Goal: Navigation & Orientation: Find specific page/section

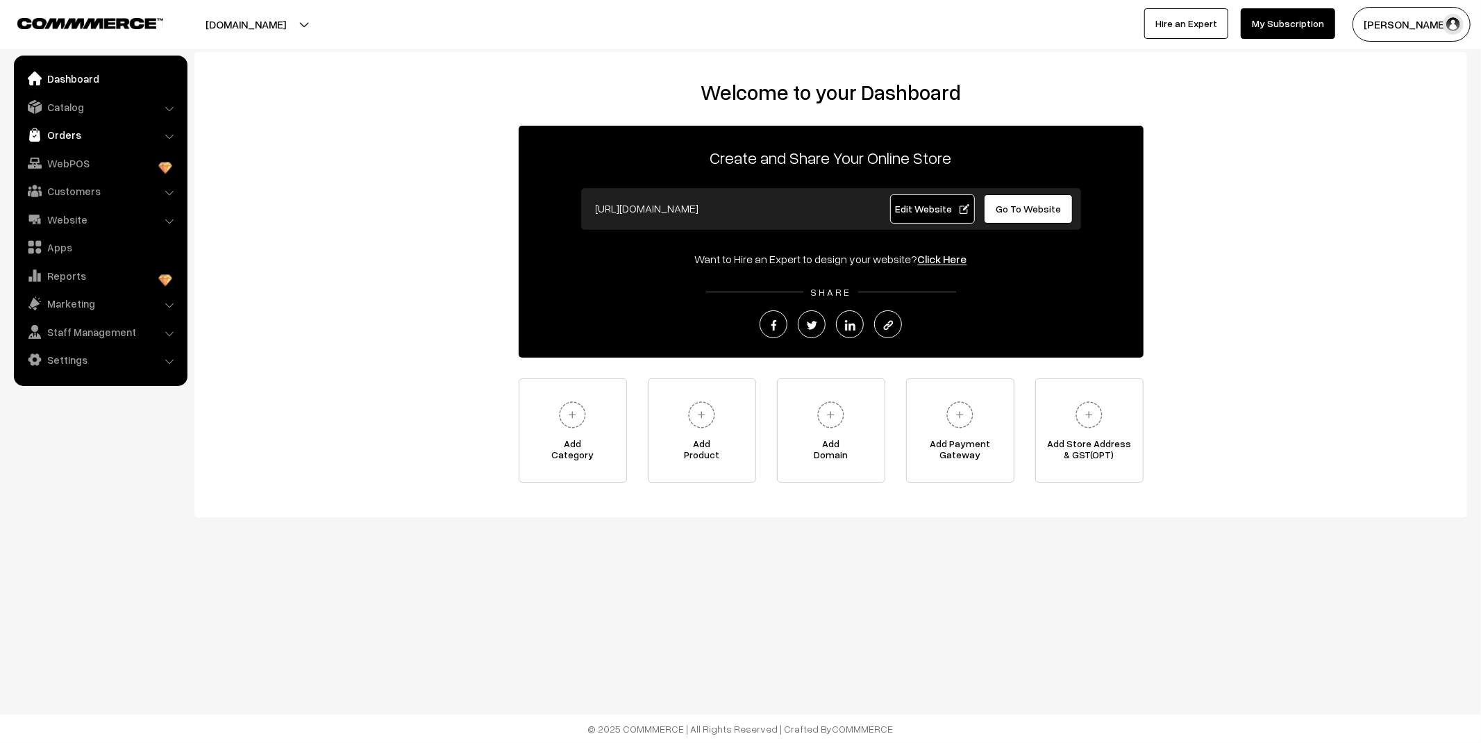
click at [72, 125] on link "Orders" at bounding box center [99, 134] width 165 height 25
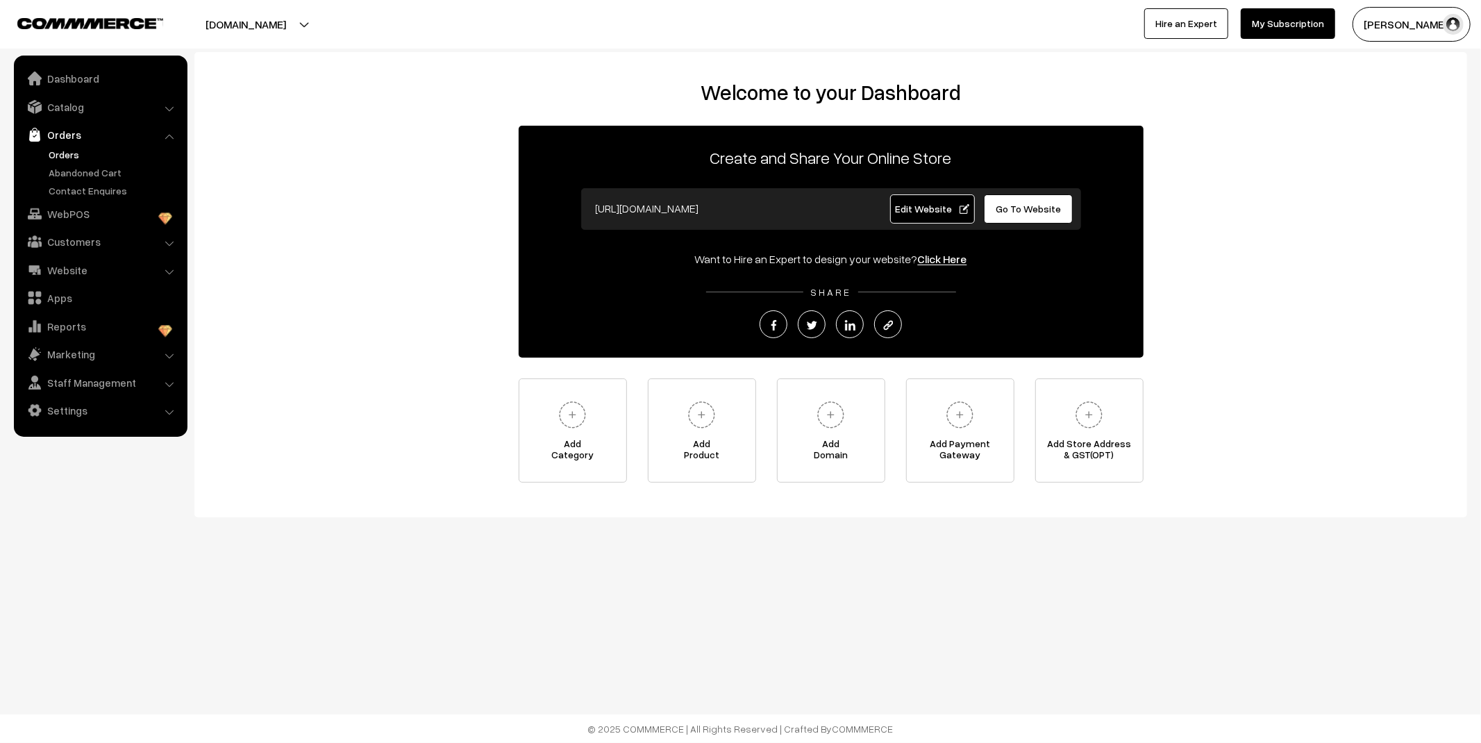
click at [69, 158] on link "Orders" at bounding box center [113, 154] width 137 height 15
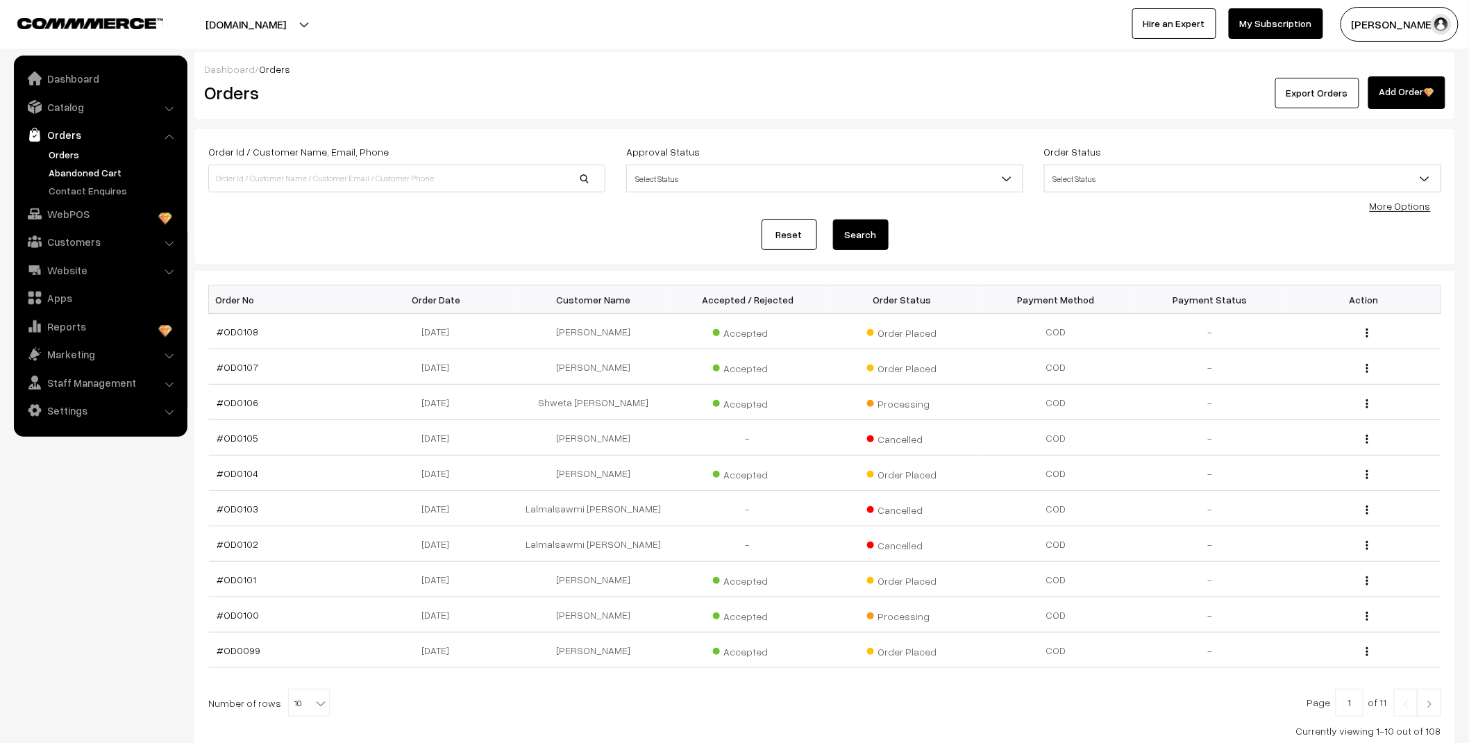
click at [60, 174] on link "Abandoned Cart" at bounding box center [113, 172] width 137 height 15
